Goal: Information Seeking & Learning: Learn about a topic

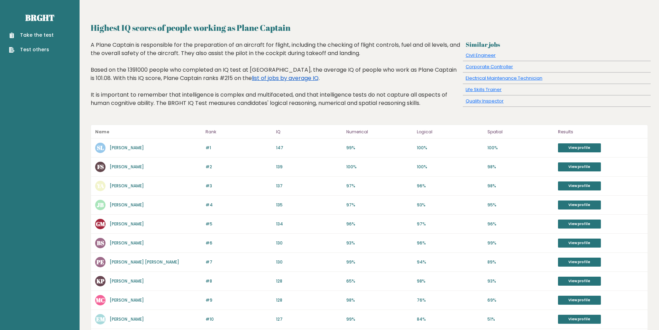
click at [252, 75] on link "list of jobs by average IQ" at bounding box center [285, 78] width 67 height 8
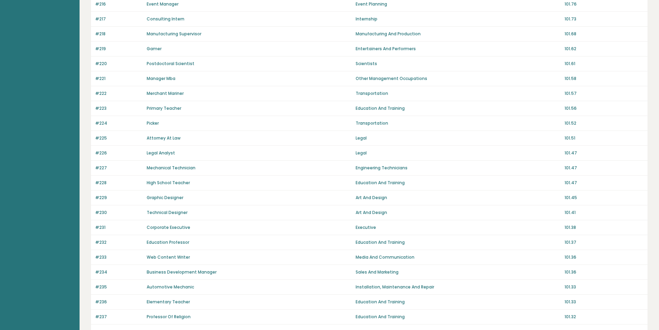
scroll to position [402, 0]
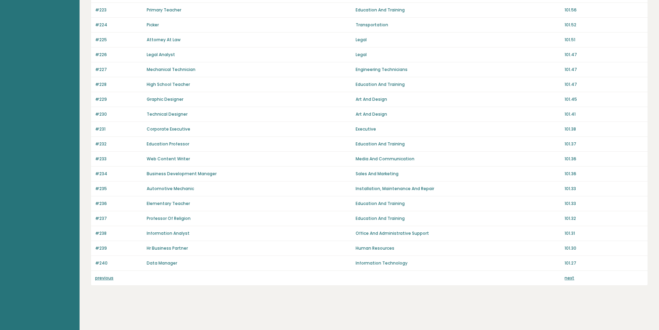
click at [105, 278] on link "previous" at bounding box center [104, 278] width 18 height 6
click at [105, 279] on link "previous" at bounding box center [104, 278] width 18 height 6
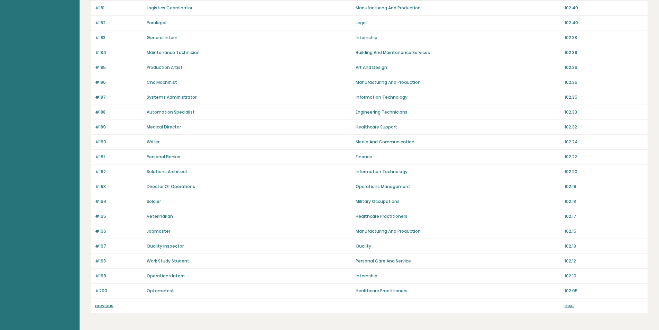
scroll to position [402, 0]
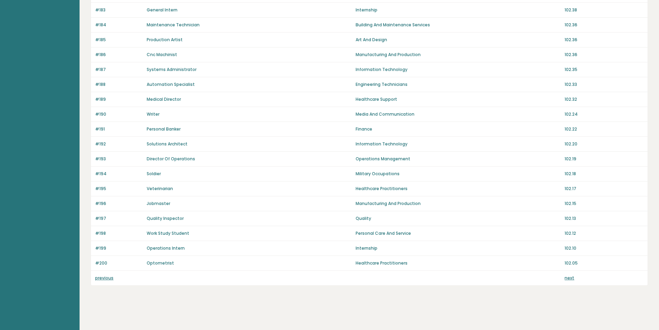
click at [105, 280] on link "previous" at bounding box center [104, 278] width 18 height 6
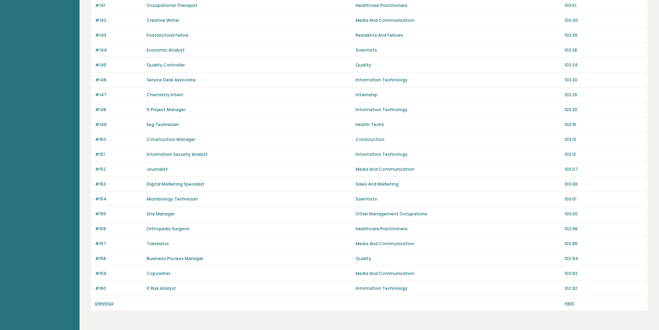
scroll to position [402, 0]
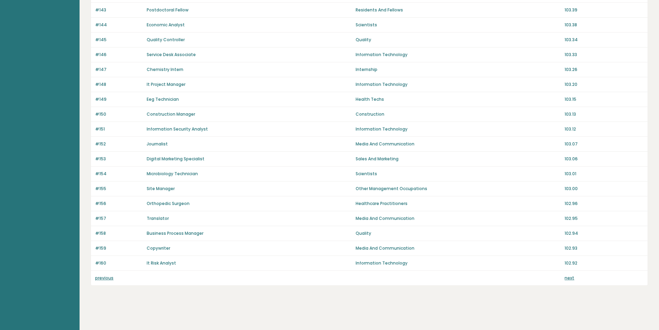
click at [107, 277] on link "previous" at bounding box center [104, 278] width 18 height 6
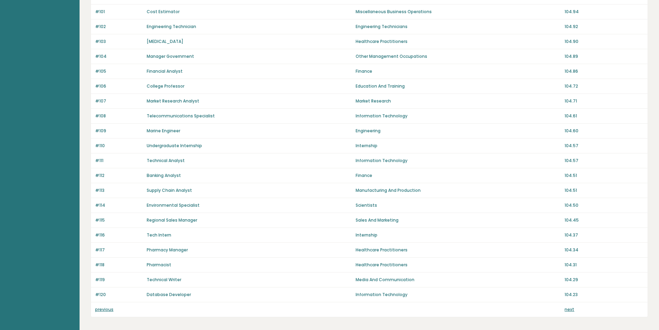
scroll to position [402, 0]
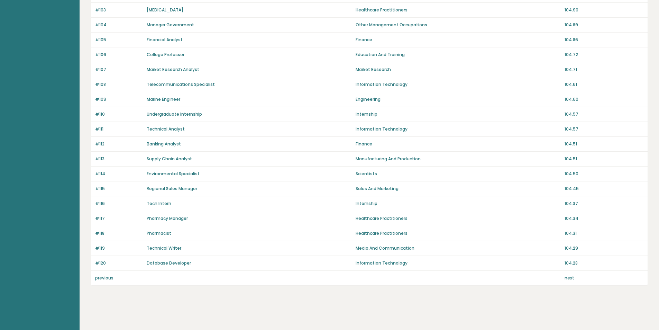
click at [100, 280] on link "previous" at bounding box center [104, 278] width 18 height 6
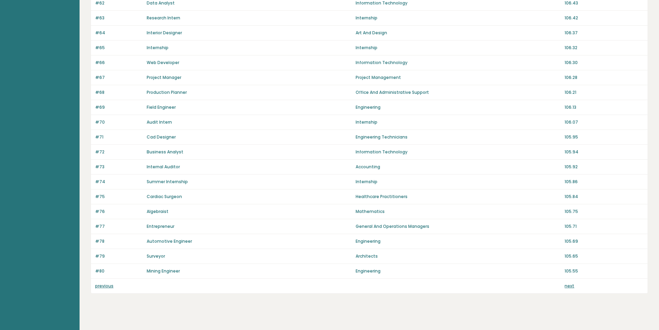
scroll to position [402, 0]
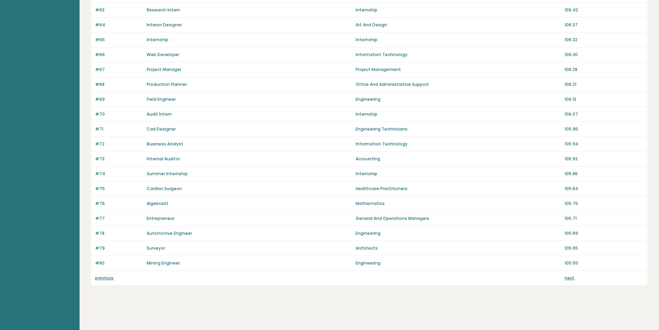
click at [103, 276] on link "previous" at bounding box center [104, 278] width 18 height 6
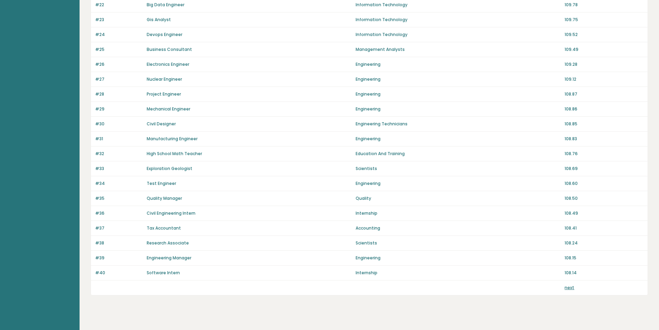
scroll to position [402, 0]
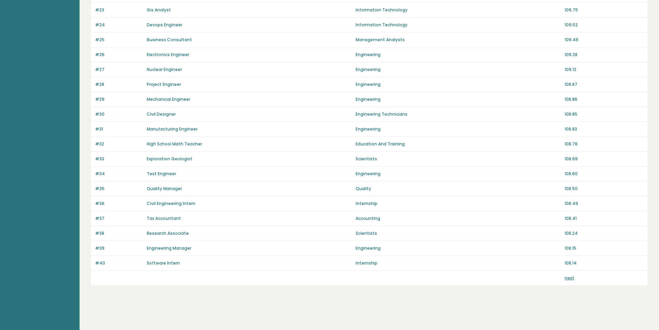
click at [569, 279] on link "next" at bounding box center [569, 278] width 10 height 6
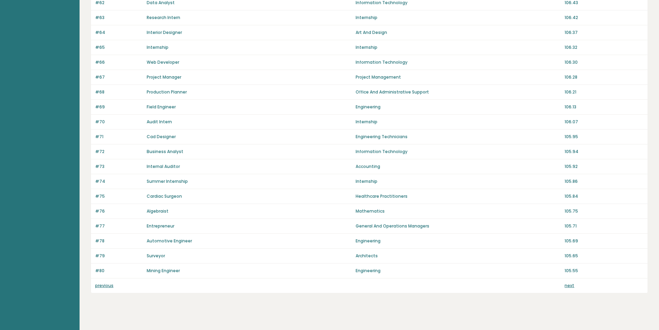
scroll to position [402, 0]
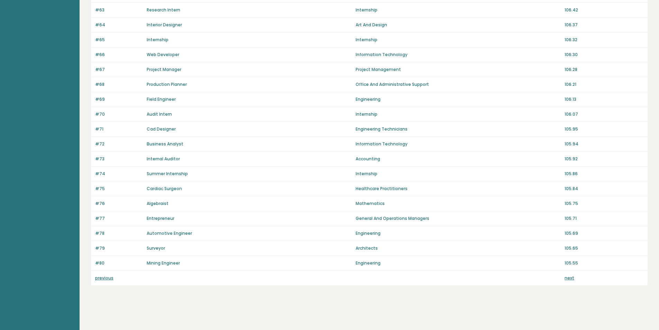
click at [566, 279] on link "next" at bounding box center [569, 278] width 10 height 6
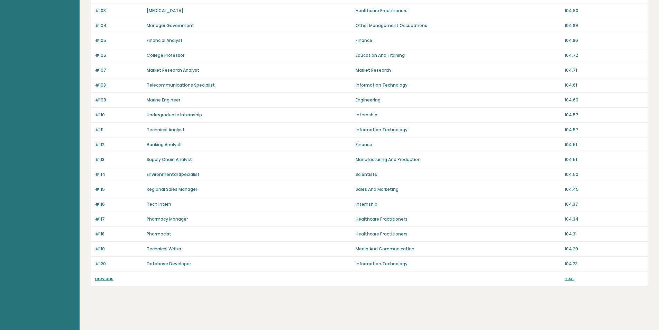
scroll to position [402, 0]
click at [567, 278] on link "next" at bounding box center [569, 278] width 10 height 6
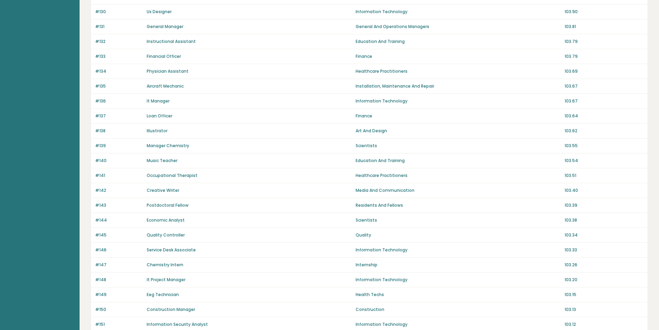
scroll to position [402, 0]
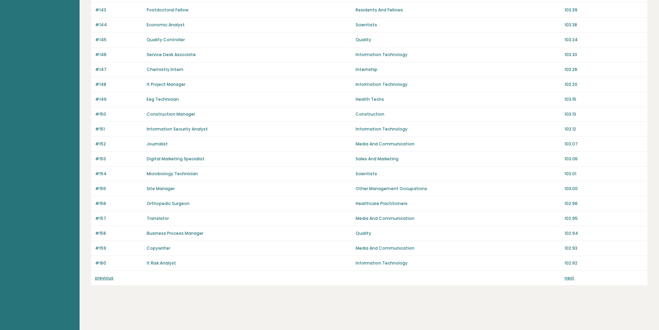
click at [567, 279] on link "next" at bounding box center [569, 278] width 10 height 6
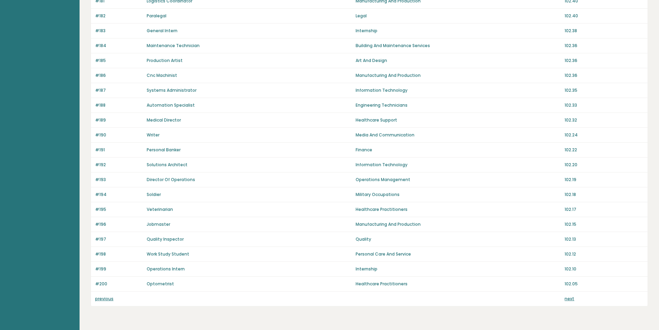
scroll to position [402, 0]
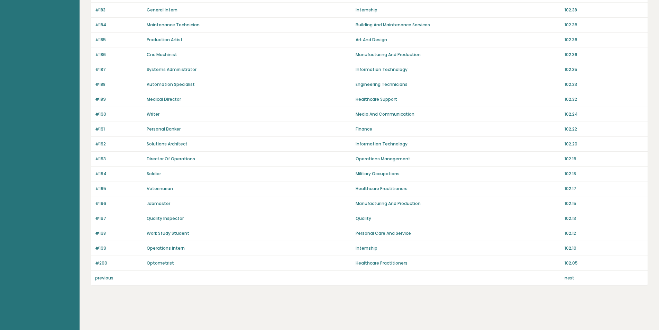
click at [568, 276] on link "next" at bounding box center [569, 278] width 10 height 6
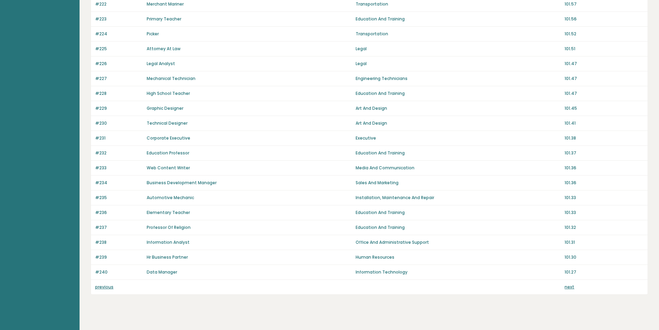
scroll to position [368, 0]
